Goal: Information Seeking & Learning: Find specific fact

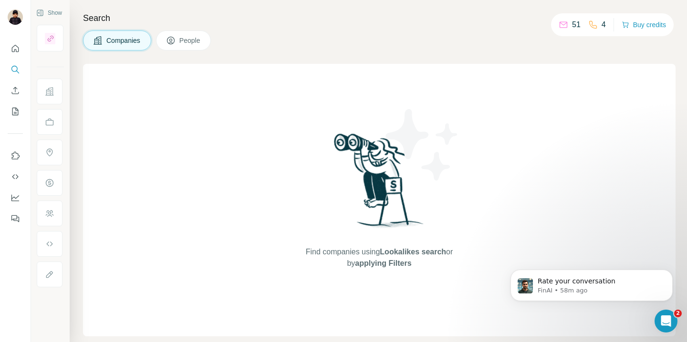
scroll to position [336, 0]
click at [130, 45] on span "Companies" at bounding box center [123, 41] width 35 height 10
click at [107, 40] on span "Companies" at bounding box center [123, 41] width 35 height 10
click at [15, 71] on icon "Search" at bounding box center [15, 70] width 10 height 10
click at [118, 74] on div "Find companies using Lookalikes search or by applying Filters" at bounding box center [379, 200] width 592 height 273
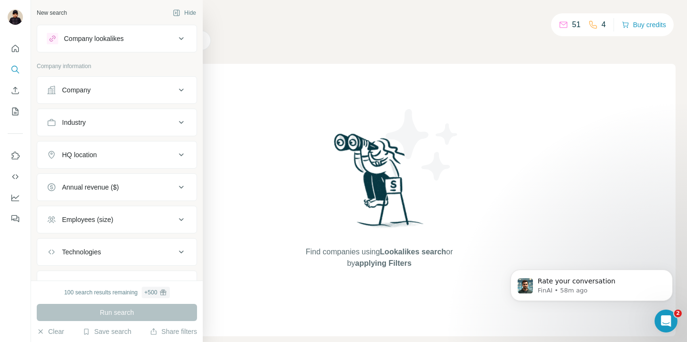
click at [73, 40] on div "Company lookalikes" at bounding box center [94, 39] width 60 height 10
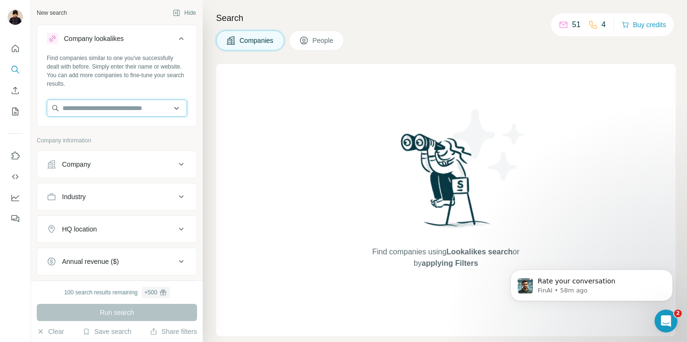
click at [86, 106] on input "text" at bounding box center [117, 108] width 140 height 17
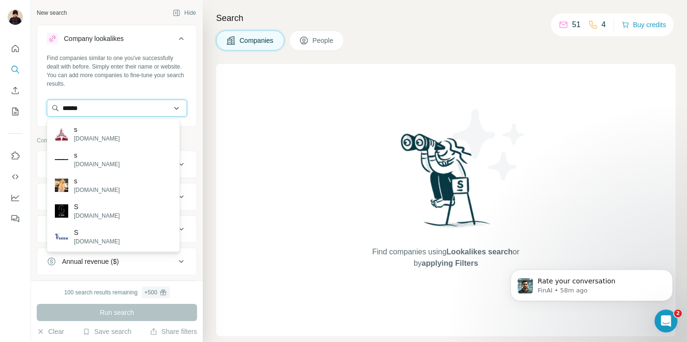
type input "******"
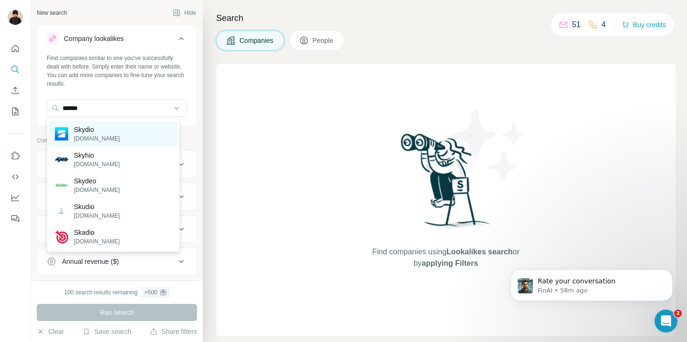
click at [94, 133] on p "Skydio" at bounding box center [97, 130] width 46 height 10
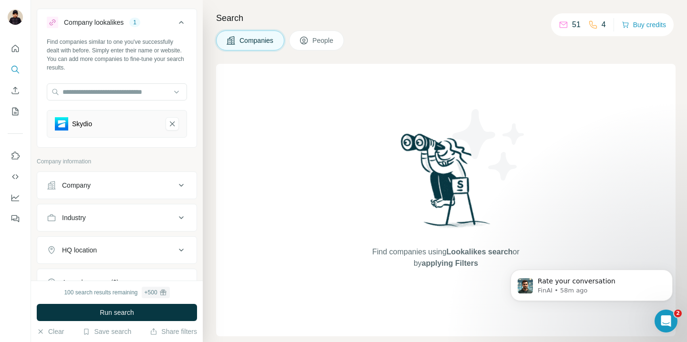
scroll to position [18, 0]
click at [138, 187] on div "Company" at bounding box center [111, 184] width 129 height 10
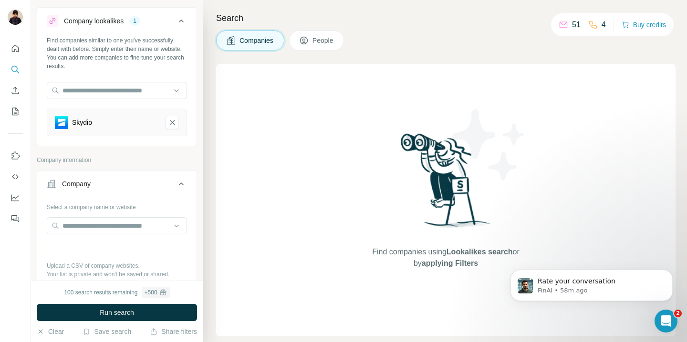
click at [138, 187] on div "Company" at bounding box center [111, 184] width 129 height 10
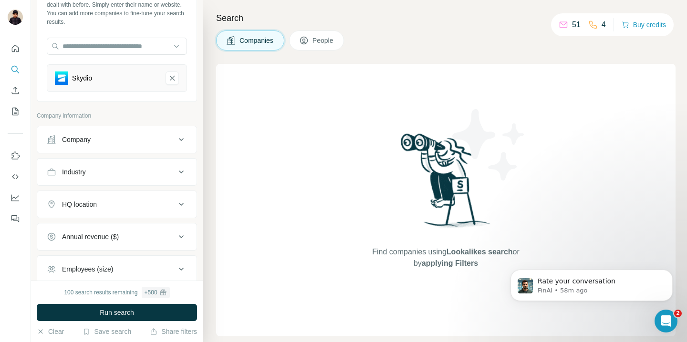
scroll to position [98, 0]
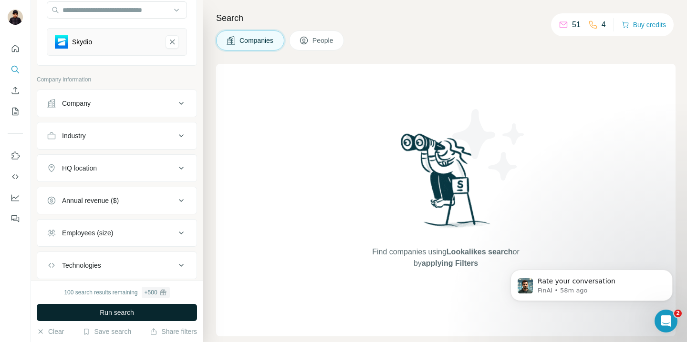
click at [133, 309] on span "Run search" at bounding box center [117, 313] width 34 height 10
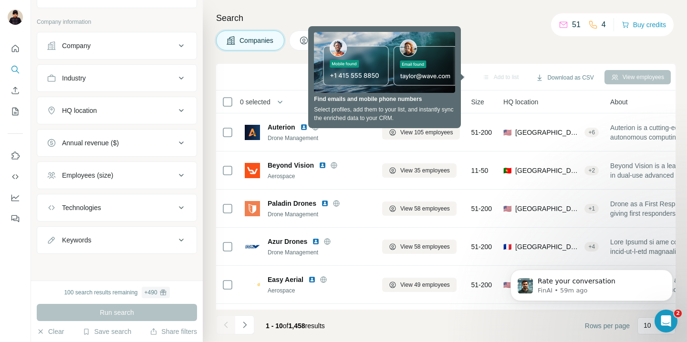
scroll to position [154, 0]
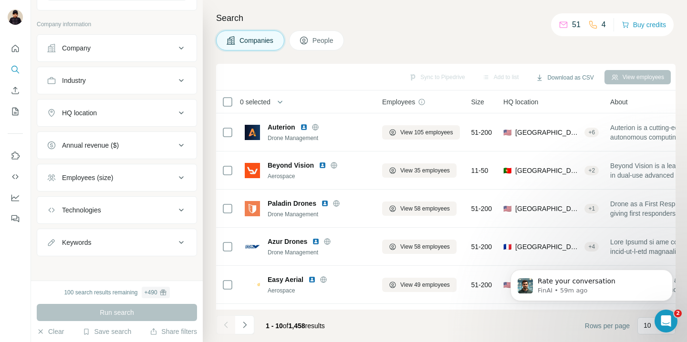
click at [159, 112] on div "HQ location" at bounding box center [111, 113] width 129 height 10
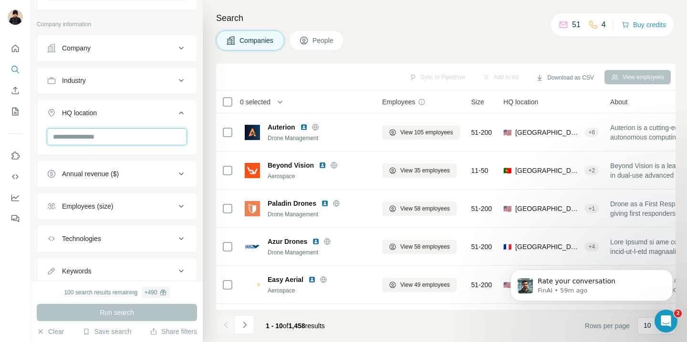
click at [117, 134] on input "text" at bounding box center [117, 136] width 140 height 17
type input "*"
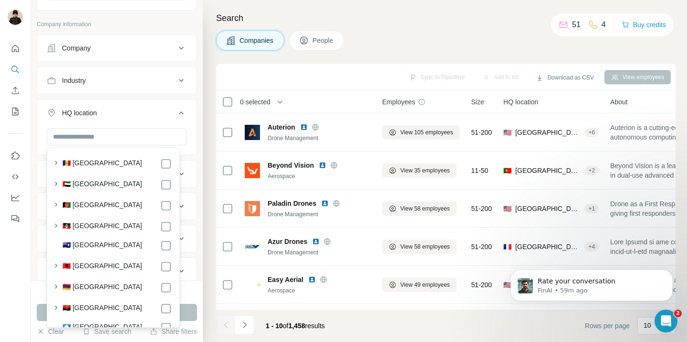
click at [410, 21] on h4 "Search" at bounding box center [445, 17] width 459 height 13
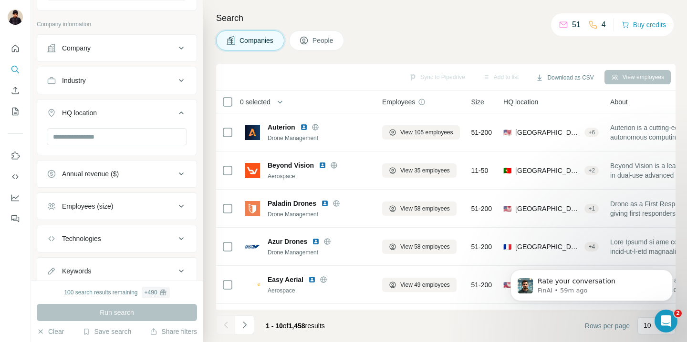
click at [332, 41] on span "People" at bounding box center [323, 41] width 22 height 10
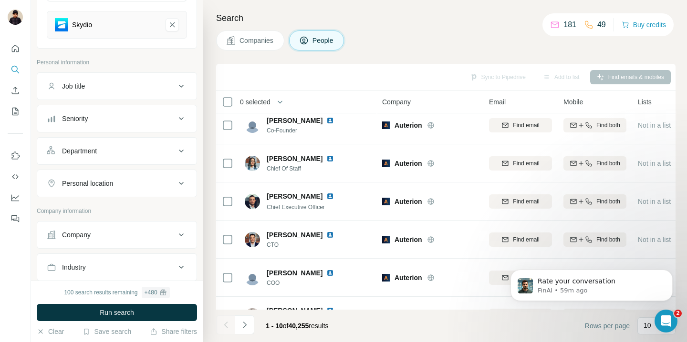
scroll to position [122, 0]
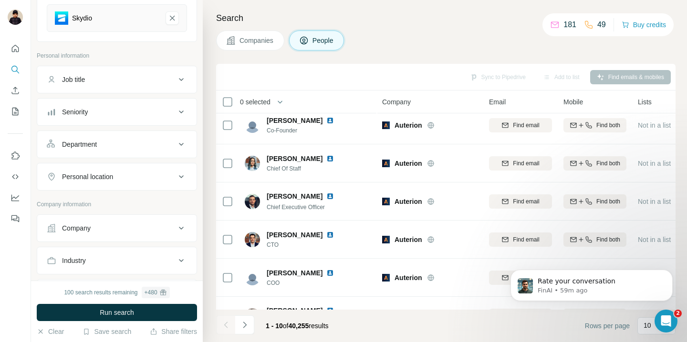
click at [161, 173] on div "Personal location" at bounding box center [111, 177] width 129 height 10
click at [134, 200] on input "text" at bounding box center [117, 200] width 140 height 17
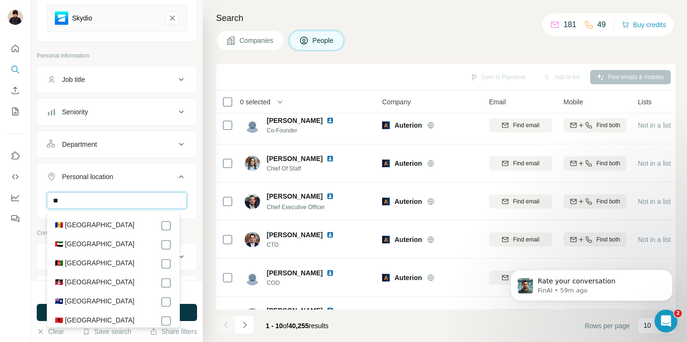
type input "*"
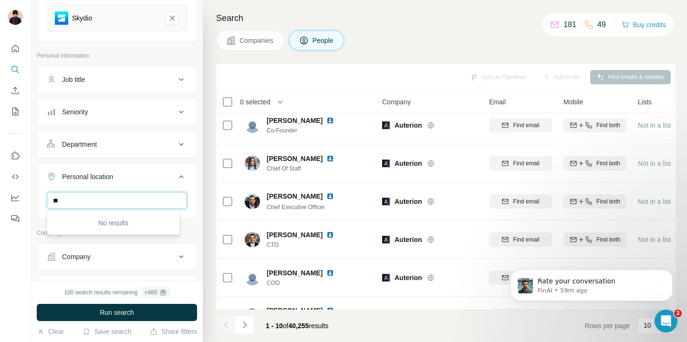
type input "*"
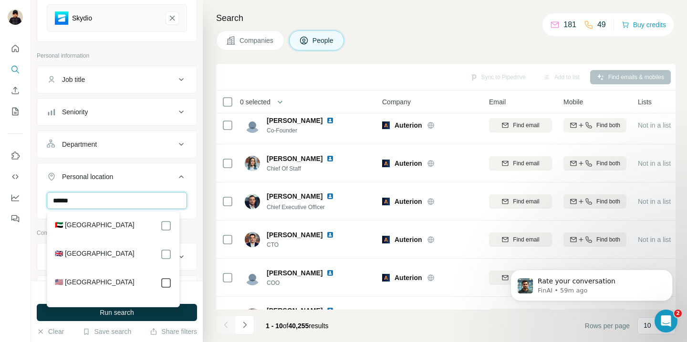
type input "******"
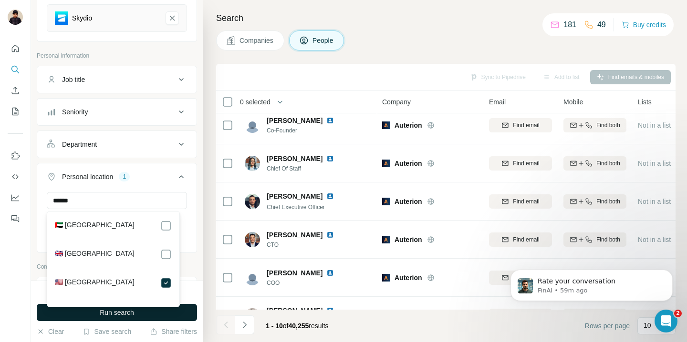
click at [151, 320] on button "Run search" at bounding box center [117, 312] width 160 height 17
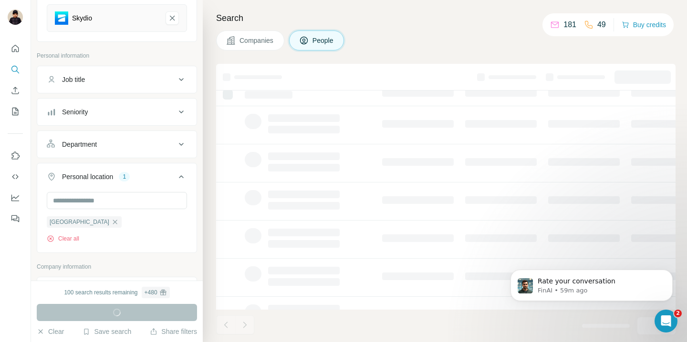
click at [150, 315] on div "Run search" at bounding box center [117, 312] width 160 height 17
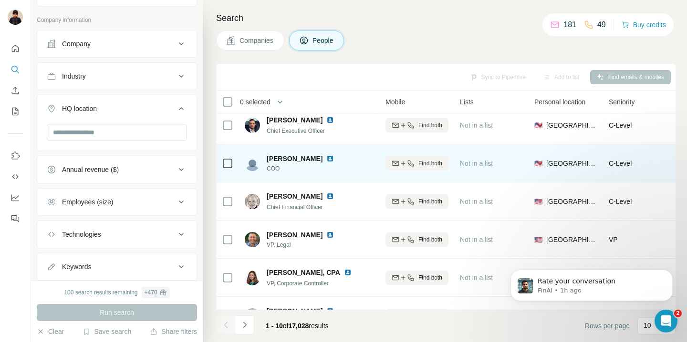
scroll to position [7, 0]
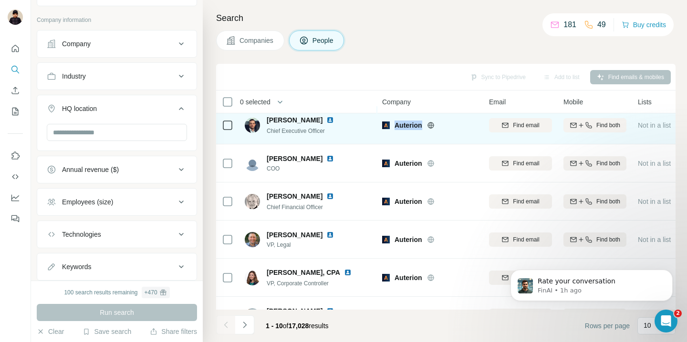
drag, startPoint x: 423, startPoint y: 124, endPoint x: 396, endPoint y: 126, distance: 26.8
click at [396, 126] on div "Auterion" at bounding box center [435, 126] width 83 height 10
copy span "Auterion"
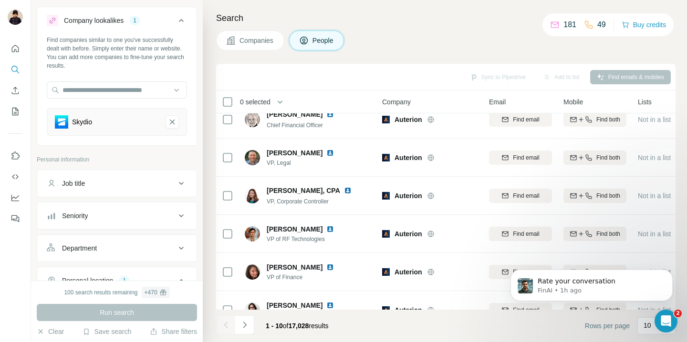
scroll to position [18, 0]
click at [236, 44] on button "Companies" at bounding box center [250, 41] width 68 height 20
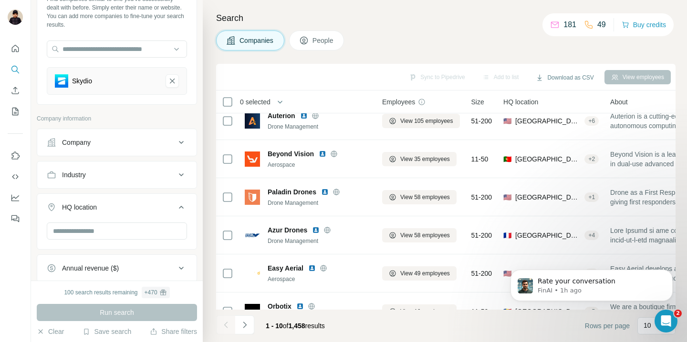
scroll to position [60, 0]
click at [123, 230] on input "text" at bounding box center [117, 230] width 140 height 17
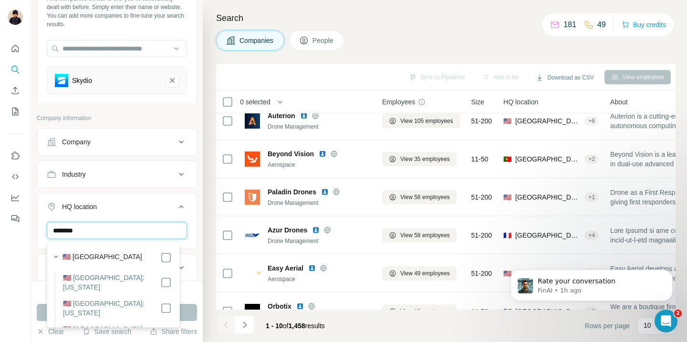
type input "********"
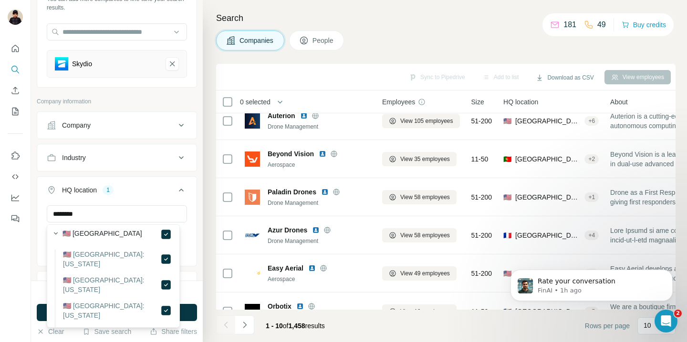
scroll to position [7, 0]
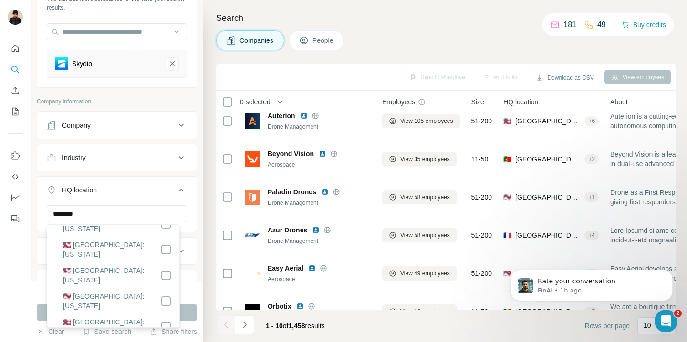
scroll to position [109, 0]
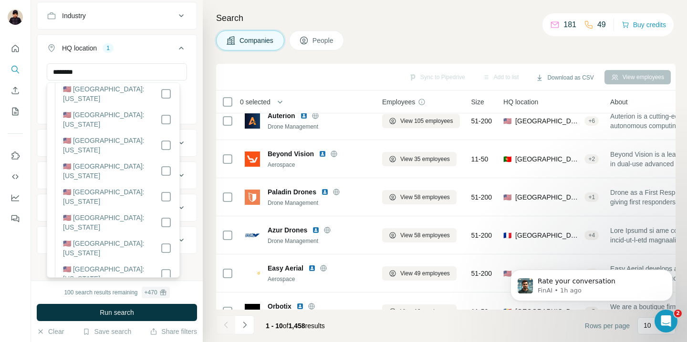
scroll to position [880, 0]
click at [171, 305] on button "Run search" at bounding box center [117, 312] width 160 height 17
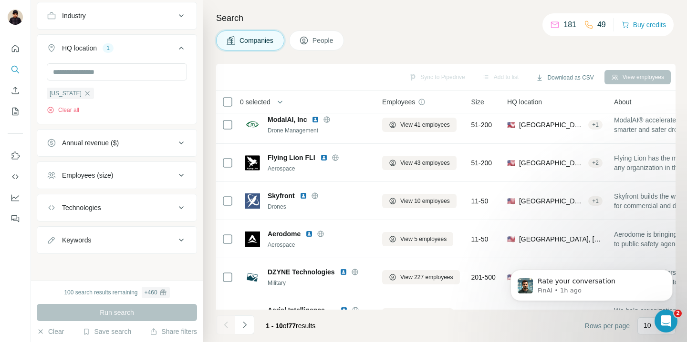
scroll to position [0, 0]
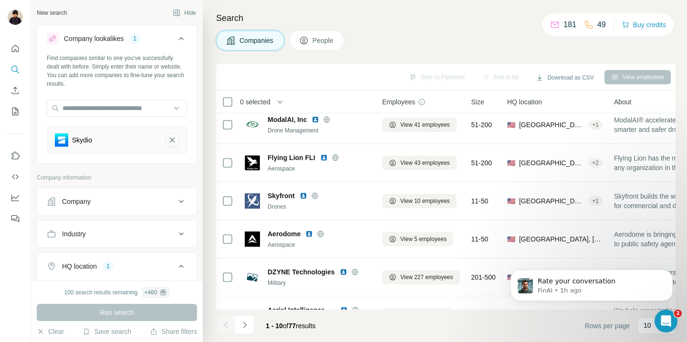
click at [170, 138] on icon "Skydio-remove-button" at bounding box center [172, 140] width 5 height 5
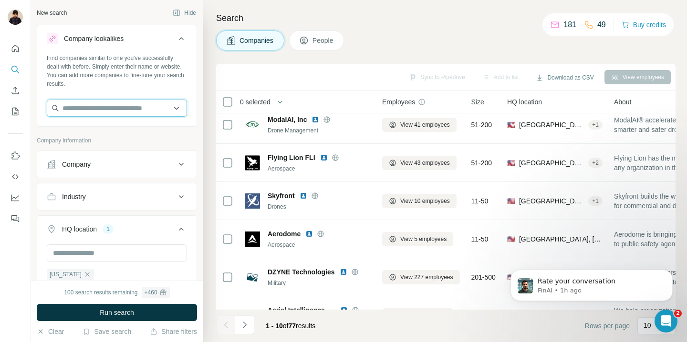
click at [136, 102] on input "text" at bounding box center [117, 108] width 140 height 17
type input "*******"
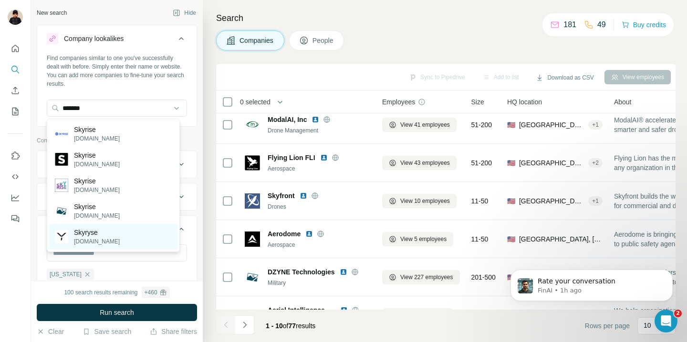
click at [98, 231] on p "Skyryse" at bounding box center [97, 233] width 46 height 10
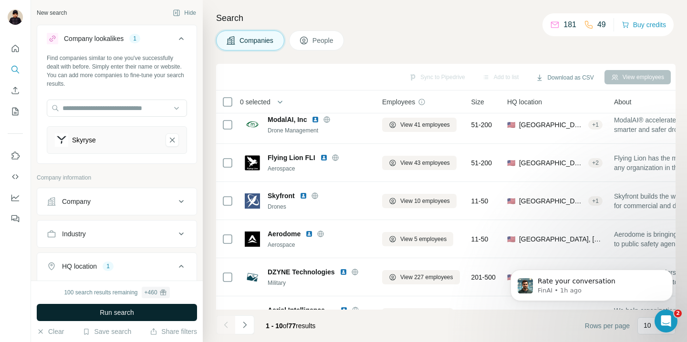
click at [152, 312] on button "Run search" at bounding box center [117, 312] width 160 height 17
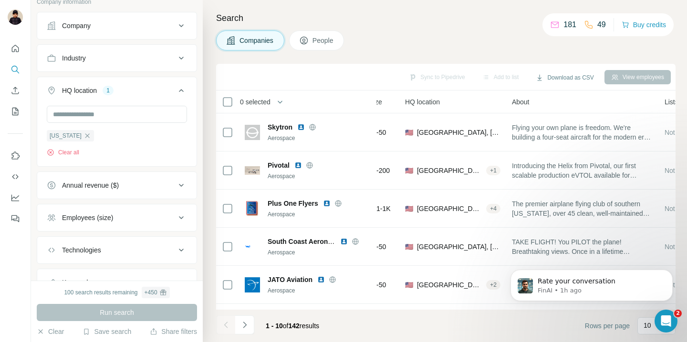
scroll to position [189, 0]
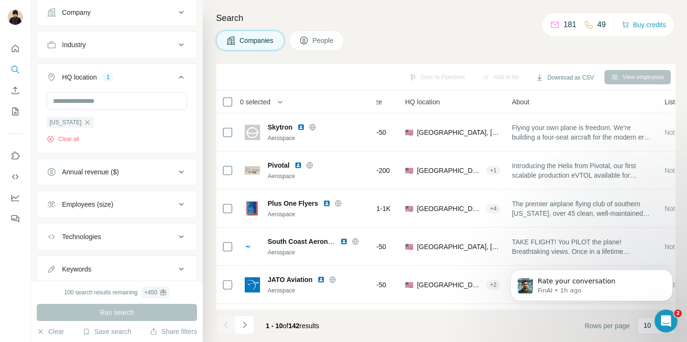
click at [177, 206] on icon at bounding box center [180, 204] width 11 height 11
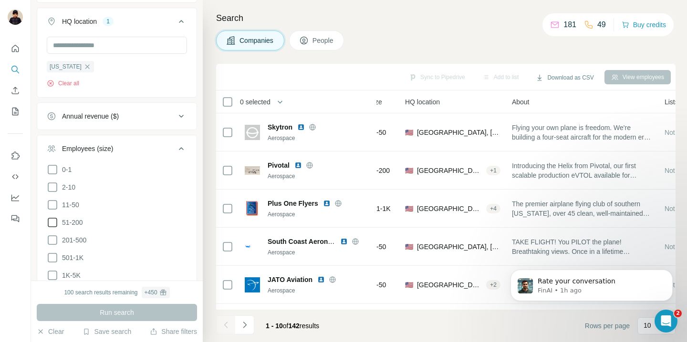
scroll to position [246, 0]
click at [55, 205] on icon at bounding box center [52, 204] width 11 height 11
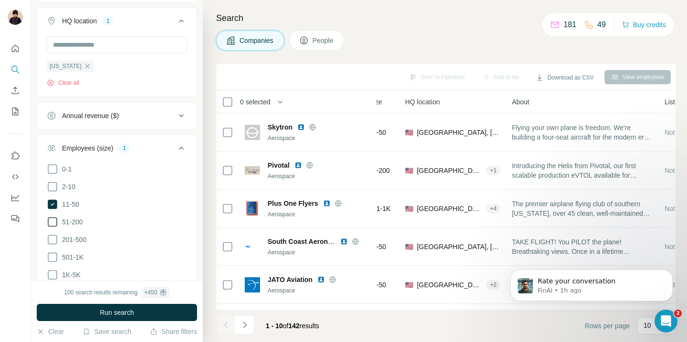
click at [53, 225] on icon at bounding box center [52, 221] width 11 height 11
click at [52, 239] on icon at bounding box center [52, 239] width 11 height 11
click at [55, 258] on icon at bounding box center [52, 257] width 11 height 11
click at [54, 274] on icon at bounding box center [52, 274] width 11 height 11
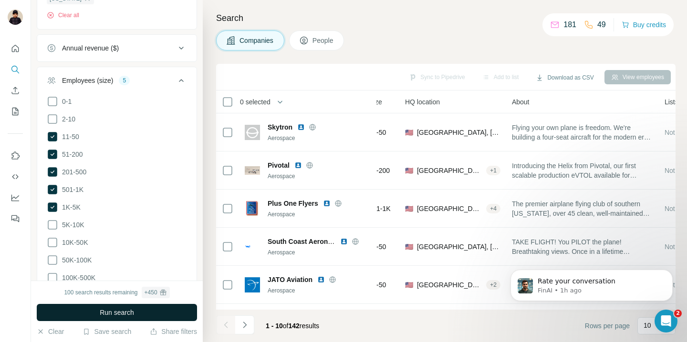
click at [83, 307] on button "Run search" at bounding box center [117, 312] width 160 height 17
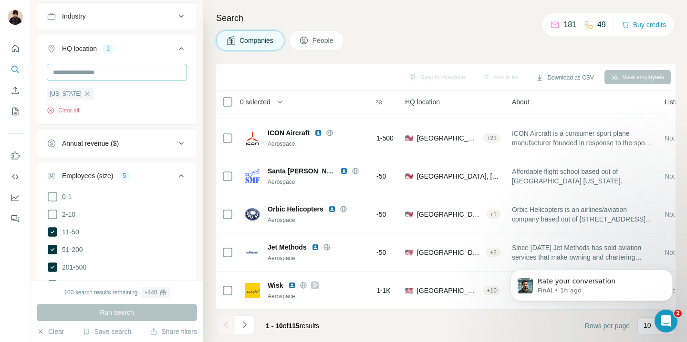
scroll to position [258, 0]
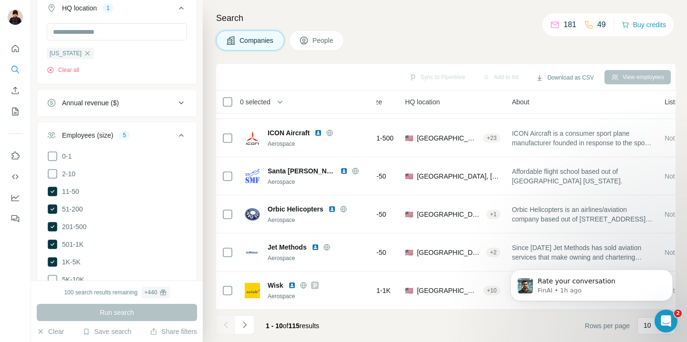
click at [155, 101] on div "Annual revenue ($)" at bounding box center [111, 103] width 129 height 10
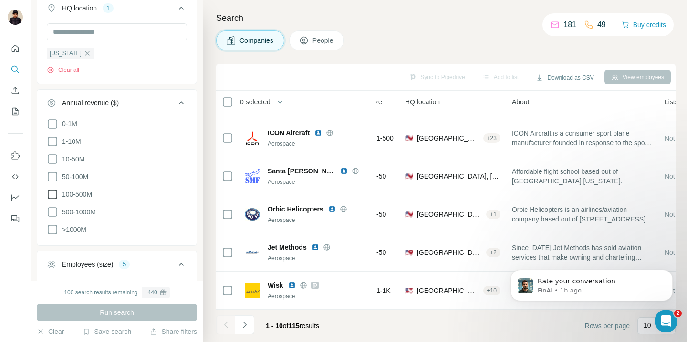
click at [53, 193] on icon at bounding box center [52, 194] width 11 height 11
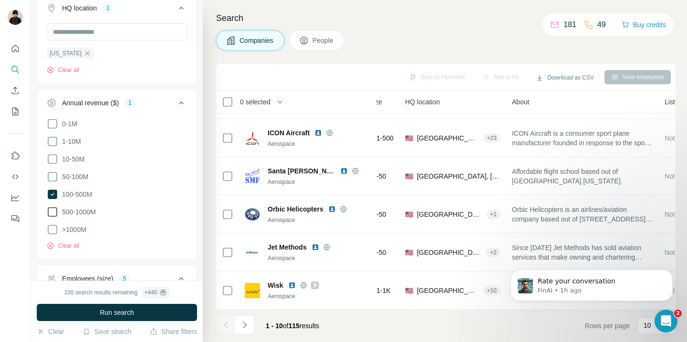
click at [53, 211] on icon at bounding box center [52, 211] width 11 height 11
click at [53, 229] on icon at bounding box center [52, 229] width 11 height 11
click at [120, 314] on span "Run search" at bounding box center [117, 313] width 34 height 10
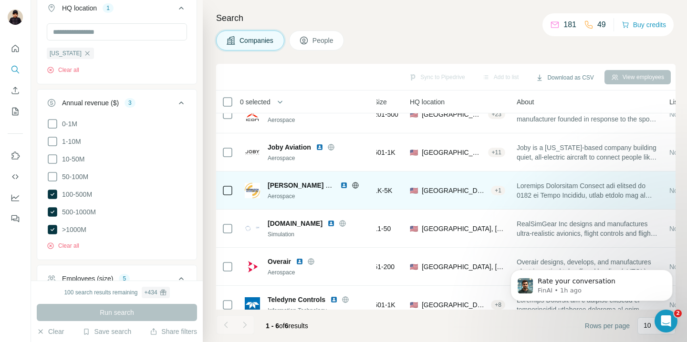
scroll to position [38, 102]
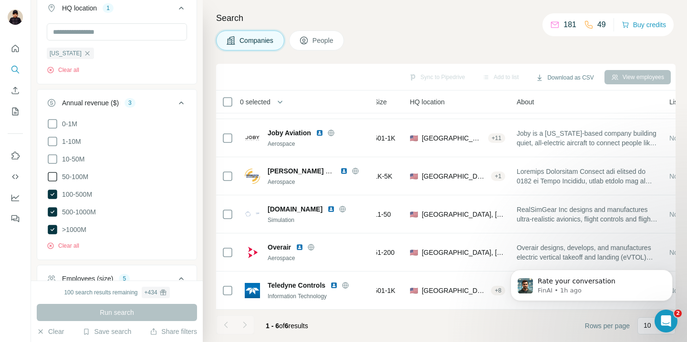
click at [54, 178] on icon at bounding box center [52, 176] width 11 height 11
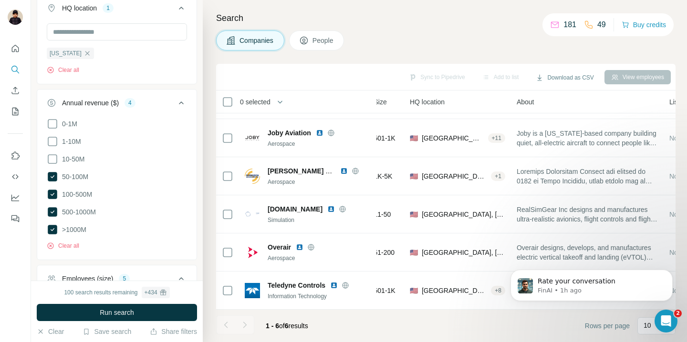
click at [130, 66] on div "[US_STATE] Clear all" at bounding box center [117, 48] width 140 height 51
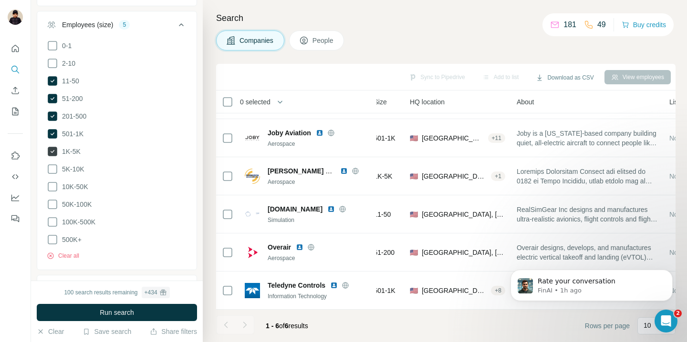
scroll to position [513, 0]
click at [74, 164] on span "5K-10K" at bounding box center [71, 169] width 26 height 10
click at [100, 315] on span "Run search" at bounding box center [117, 313] width 34 height 10
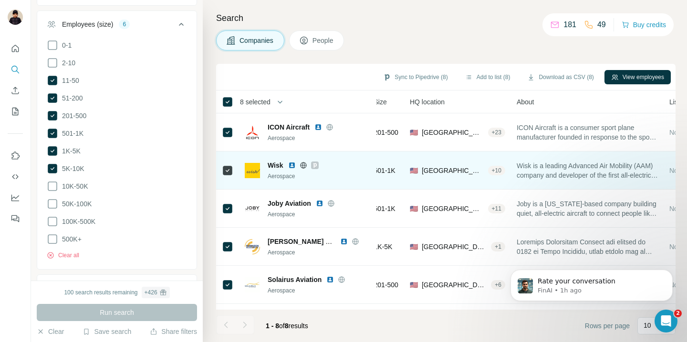
scroll to position [114, 102]
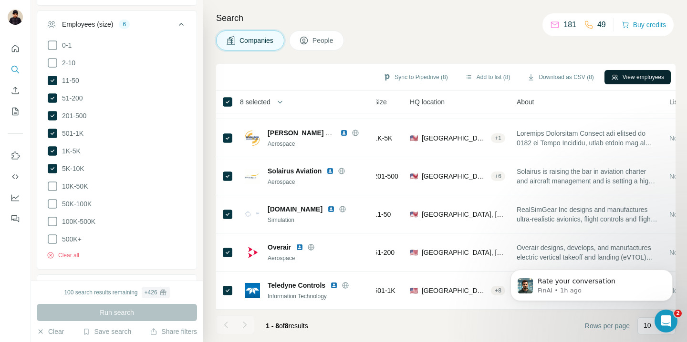
click at [620, 80] on button "View employees" at bounding box center [637, 77] width 66 height 14
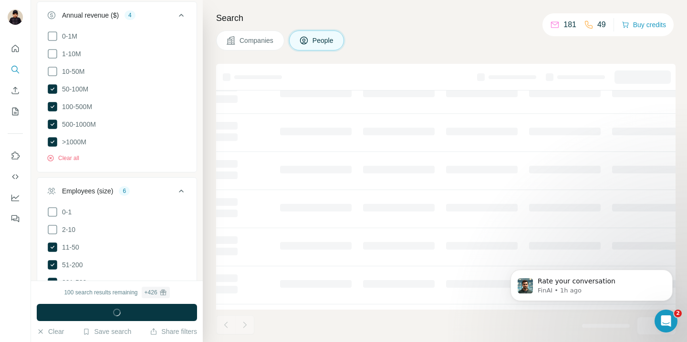
scroll to position [680, 0]
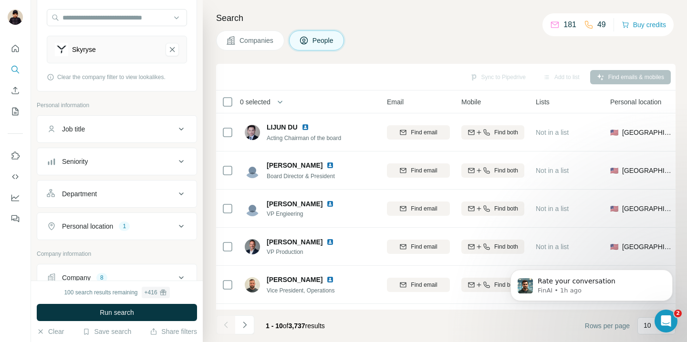
scroll to position [92, 0]
click at [140, 158] on div "Seniority" at bounding box center [111, 161] width 129 height 10
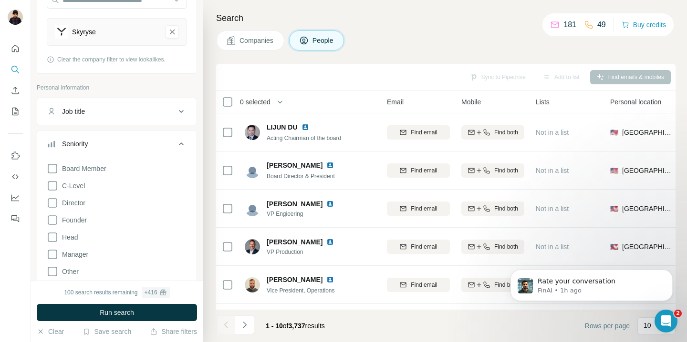
scroll to position [109, 0]
click at [79, 182] on span "C-Level" at bounding box center [71, 186] width 27 height 10
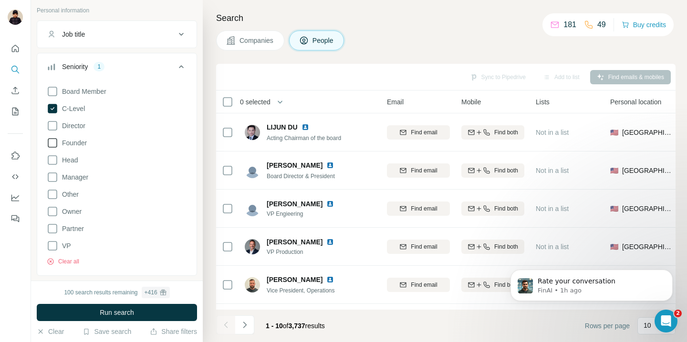
scroll to position [188, 0]
click at [70, 240] on span "VP" at bounding box center [64, 244] width 13 height 10
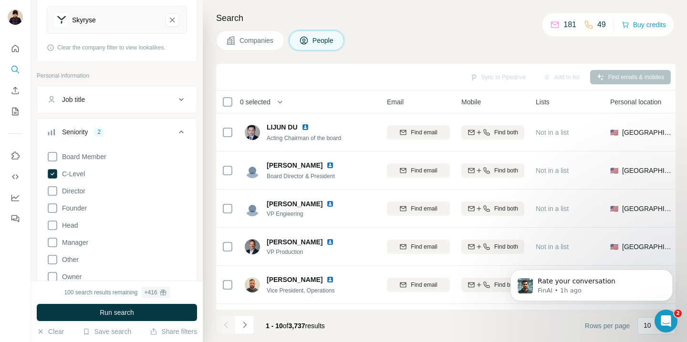
scroll to position [86, 0]
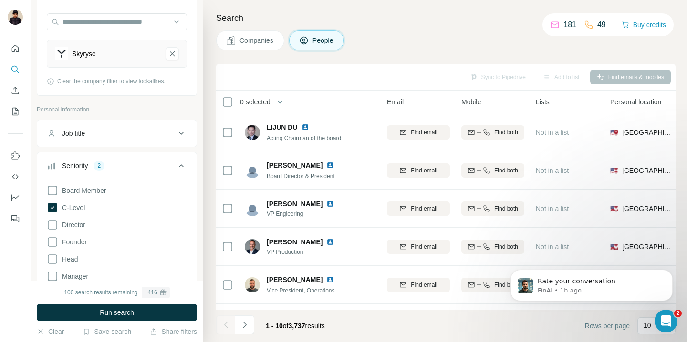
click at [164, 131] on div "Job title" at bounding box center [111, 134] width 129 height 10
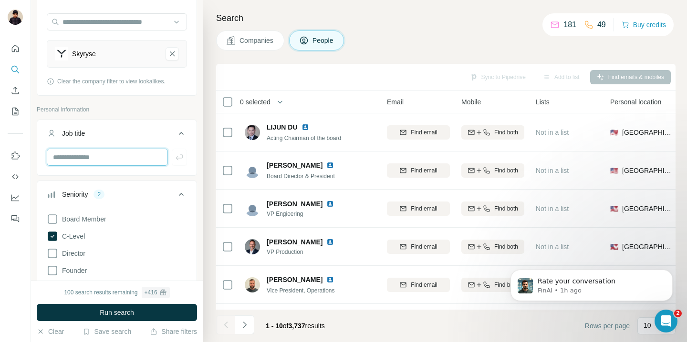
click at [143, 156] on input "text" at bounding box center [107, 157] width 121 height 17
type input "*"
click at [177, 132] on icon at bounding box center [180, 133] width 11 height 11
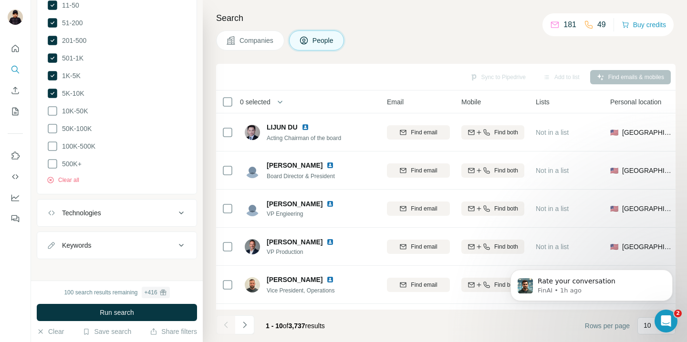
scroll to position [952, 0]
click at [142, 247] on button "Keywords" at bounding box center [116, 244] width 159 height 23
click at [128, 266] on input "text" at bounding box center [107, 268] width 121 height 17
type input "*"
type input "**********"
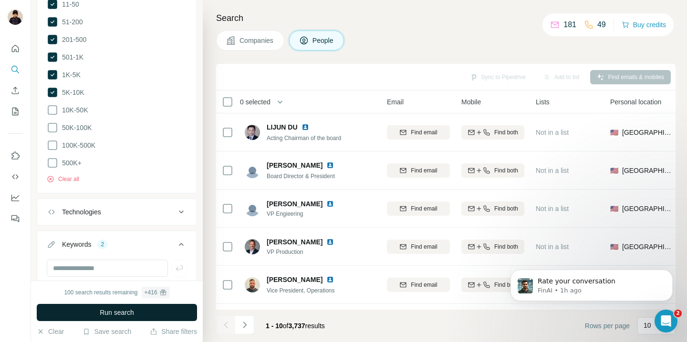
click at [124, 314] on span "Run search" at bounding box center [117, 313] width 34 height 10
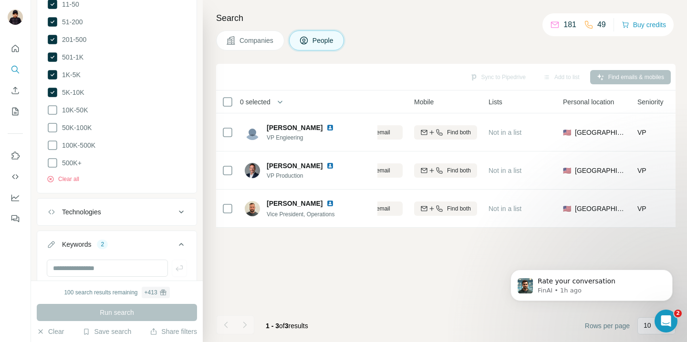
scroll to position [0, 127]
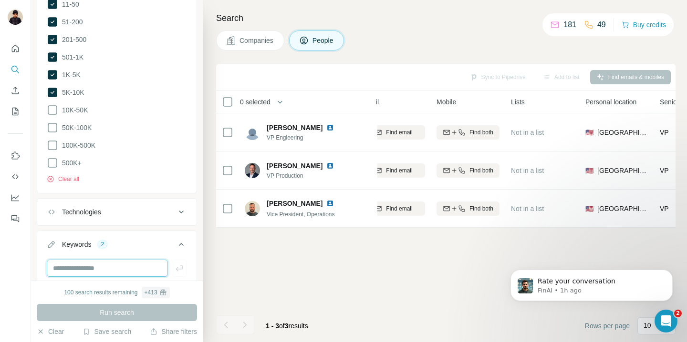
click at [107, 267] on input "text" at bounding box center [107, 268] width 121 height 17
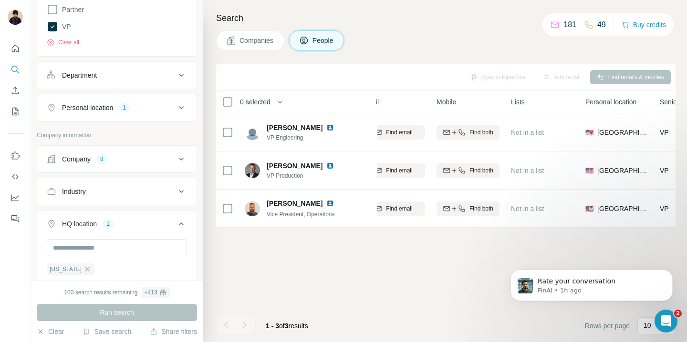
scroll to position [338, 0]
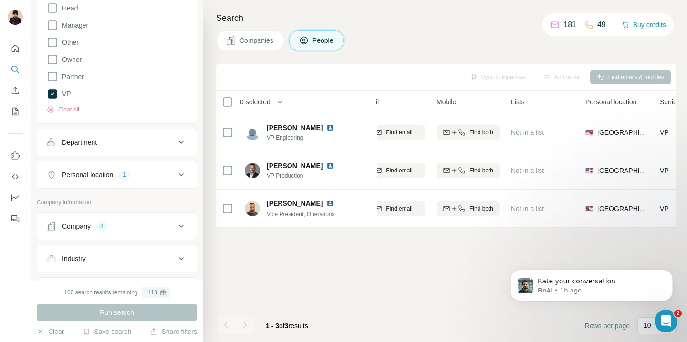
click at [120, 144] on div "Department" at bounding box center [111, 143] width 129 height 10
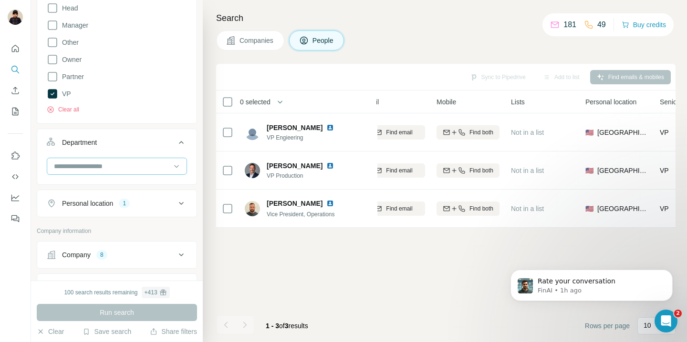
click at [117, 169] on input at bounding box center [112, 166] width 118 height 10
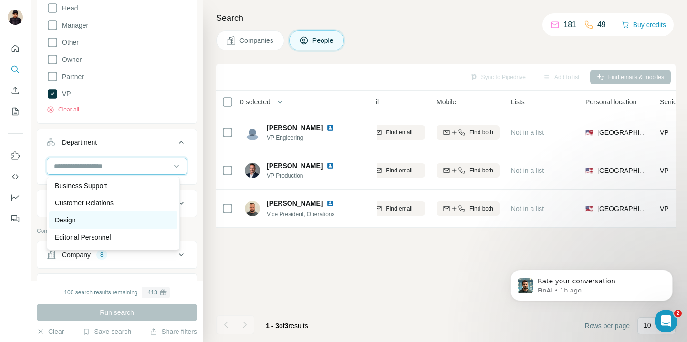
scroll to position [46, 0]
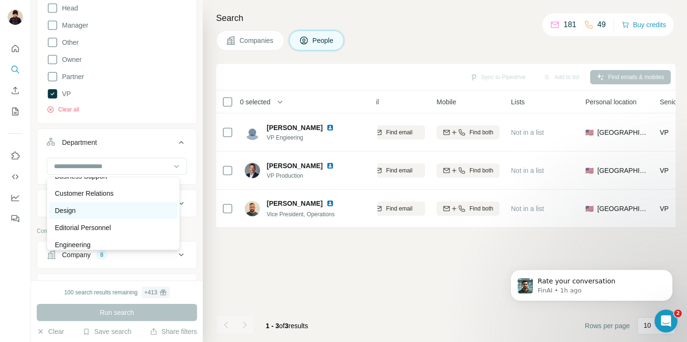
click at [117, 215] on div "Design" at bounding box center [113, 211] width 117 height 10
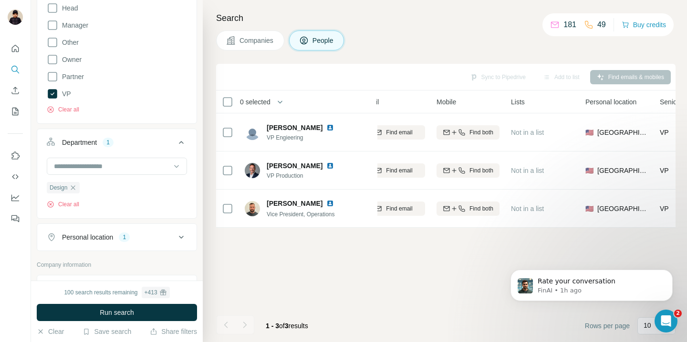
scroll to position [340, 0]
click at [136, 168] on input at bounding box center [112, 164] width 118 height 10
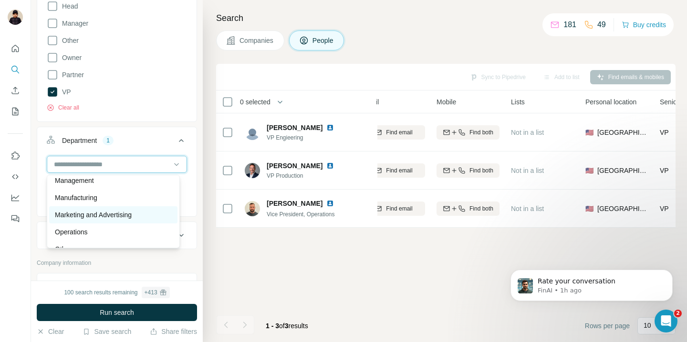
scroll to position [195, 0]
click at [123, 220] on div "Marketing and Advertising" at bounding box center [113, 214] width 128 height 17
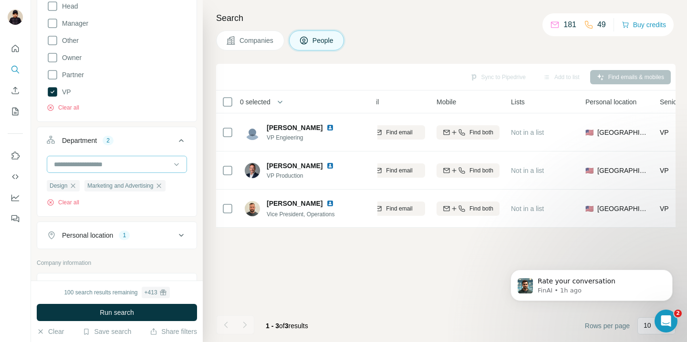
click at [151, 167] on input at bounding box center [112, 164] width 118 height 10
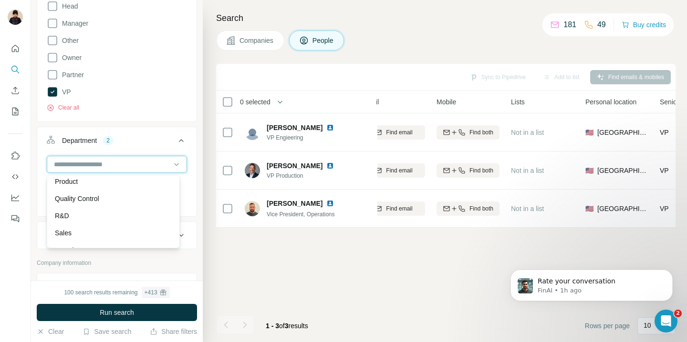
scroll to position [316, 0]
click at [105, 183] on div "Product" at bounding box center [113, 179] width 117 height 10
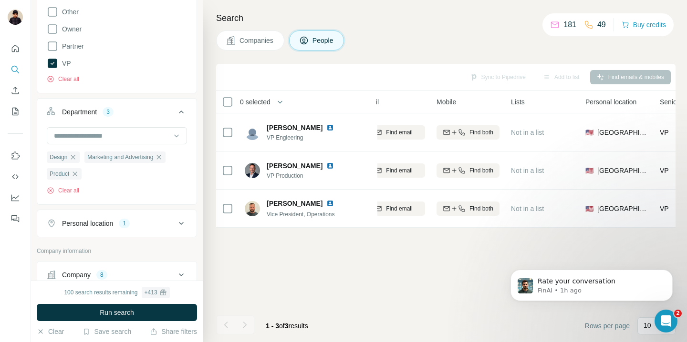
scroll to position [369, 0]
click at [150, 135] on input at bounding box center [112, 135] width 118 height 10
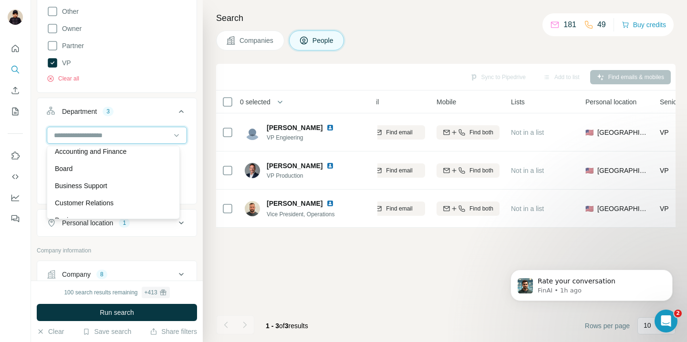
scroll to position [0, 0]
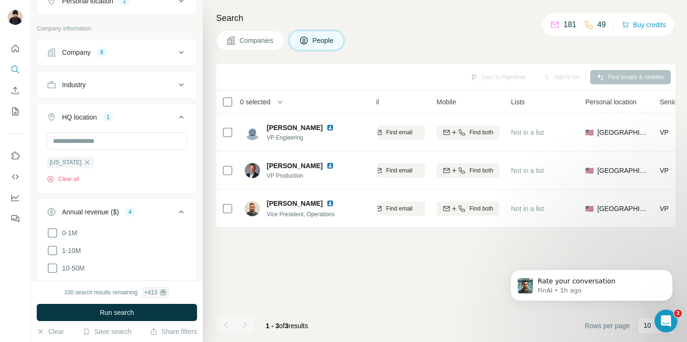
scroll to position [637, 0]
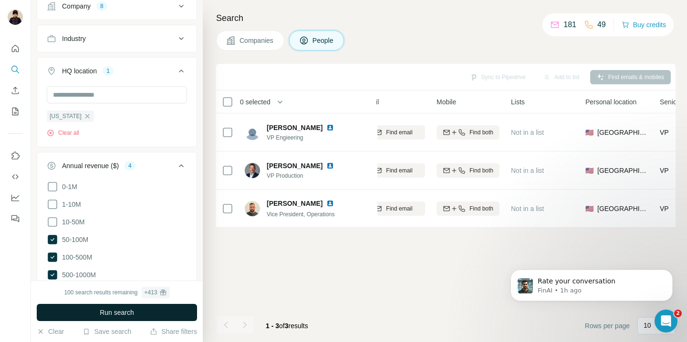
click at [122, 312] on span "Run search" at bounding box center [117, 313] width 34 height 10
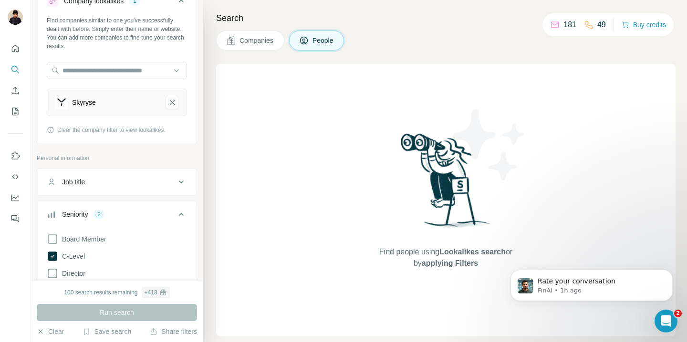
scroll to position [0, 0]
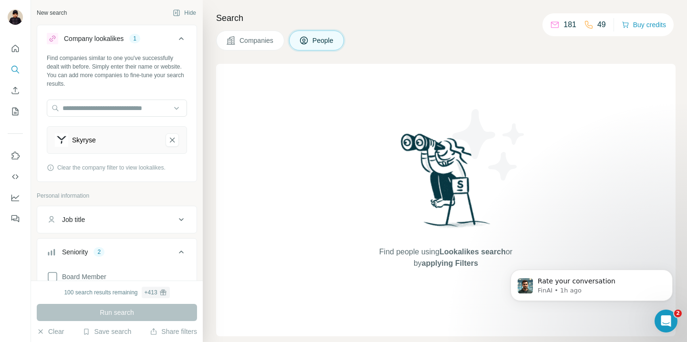
click at [321, 35] on button "People" at bounding box center [316, 41] width 55 height 20
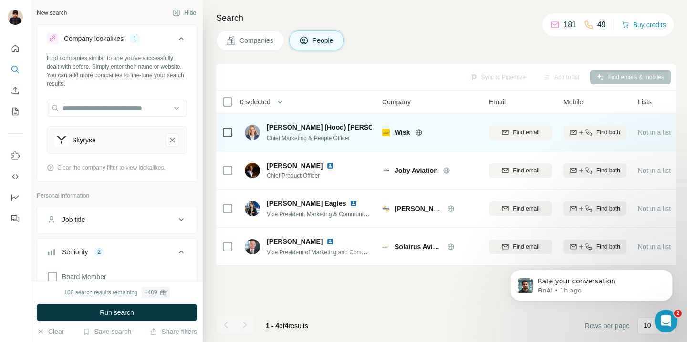
click at [421, 132] on icon at bounding box center [419, 133] width 8 height 8
